Goal: Task Accomplishment & Management: Manage account settings

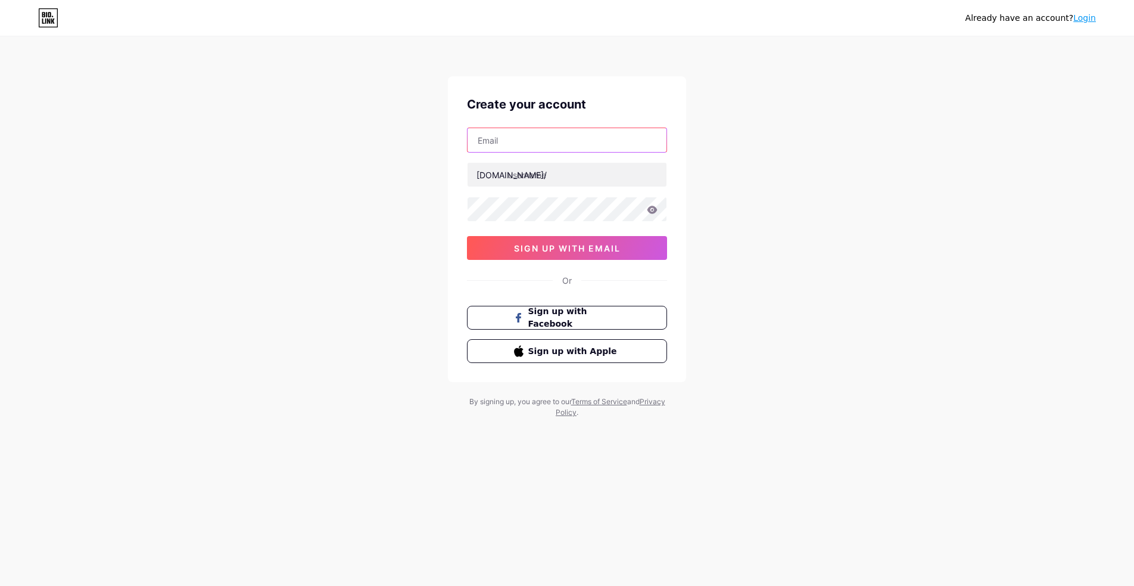
click at [499, 129] on input "text" at bounding box center [567, 140] width 199 height 24
click at [449, 291] on div "Create your account [DOMAIN_NAME]/ 0cAFcWeA4bQR4pQ66zT6PAynlw4S-ZTFkJb01IPz-L4i…" at bounding box center [567, 229] width 238 height 306
click at [462, 122] on div "Create your account [DOMAIN_NAME]/ 0cAFcWeA4bQR4pQ66zT6PAynlw4S-ZTFkJb01IPz-L4i…" at bounding box center [567, 229] width 238 height 306
drag, startPoint x: 570, startPoint y: 254, endPoint x: 974, endPoint y: 186, distance: 409.6
click at [960, 207] on div "Already have an account? Login Create your account [DOMAIN_NAME]/ 0cAFcWeA4bQR4…" at bounding box center [567, 228] width 1134 height 456
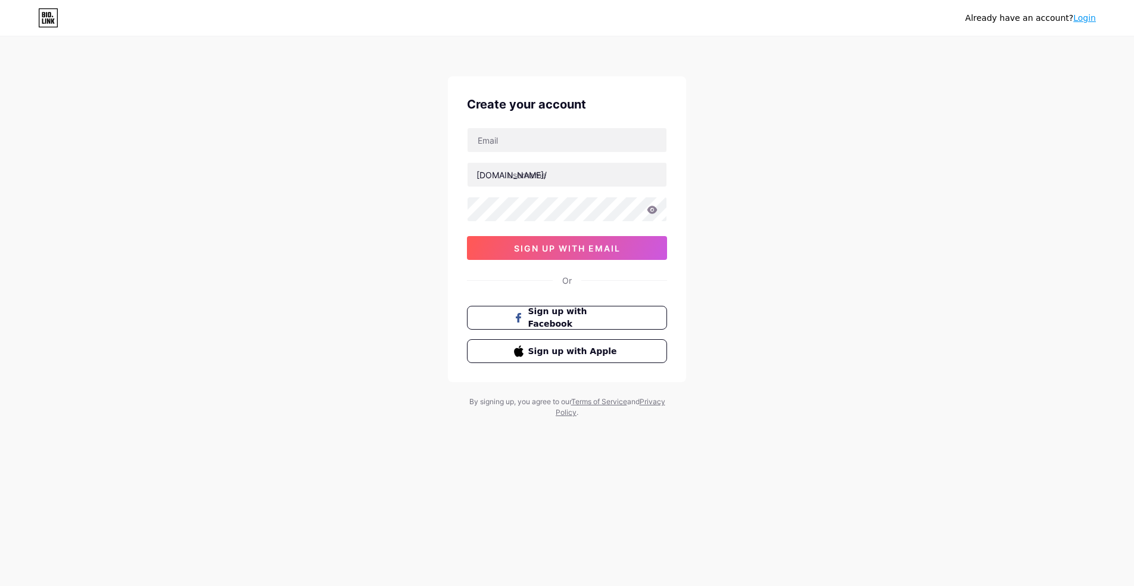
click at [1083, 21] on link "Login" at bounding box center [1085, 18] width 23 height 10
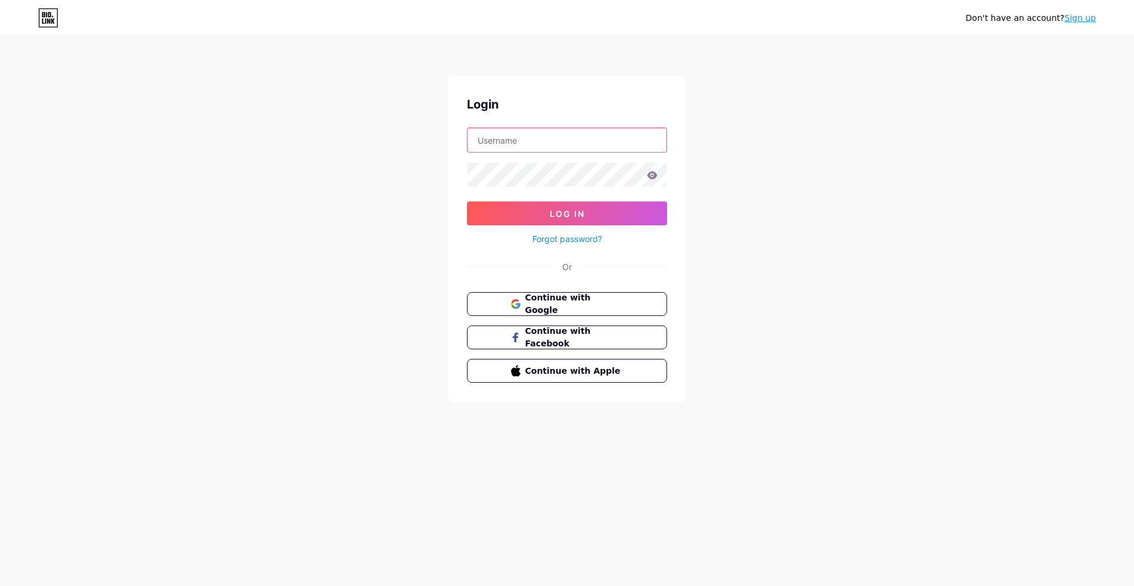
click at [548, 132] on input "text" at bounding box center [567, 140] width 199 height 24
click at [553, 150] on input "text" at bounding box center [567, 140] width 199 height 24
paste input "[EMAIL_ADDRESS][DOMAIN_NAME]"
type input "[EMAIL_ADDRESS][DOMAIN_NAME]"
click at [580, 217] on span "Log In" at bounding box center [567, 214] width 35 height 10
